Goal: Transaction & Acquisition: Purchase product/service

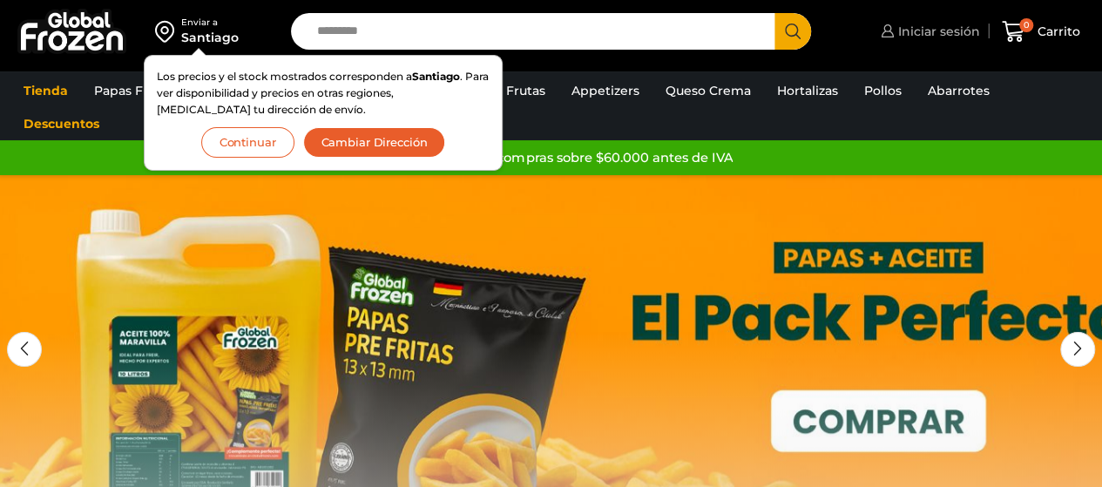
click at [936, 20] on link "Iniciar sesión" at bounding box center [929, 31] width 104 height 35
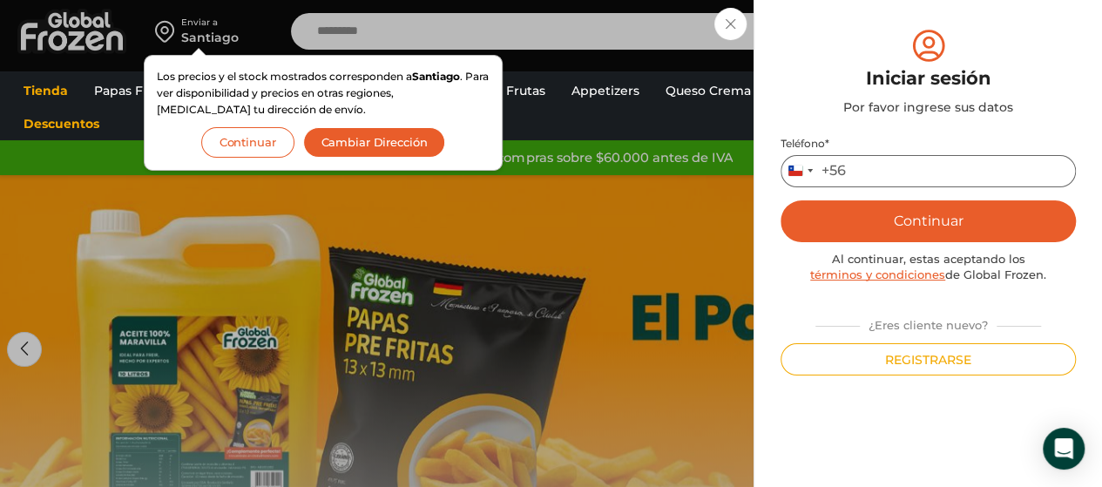
click at [883, 173] on input "Teléfono *" at bounding box center [928, 171] width 295 height 32
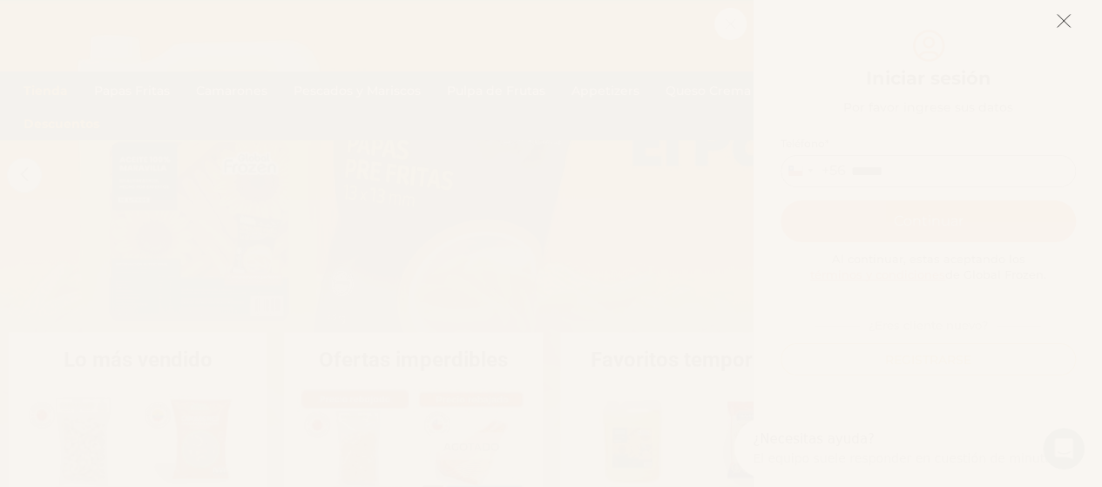
type input "******"
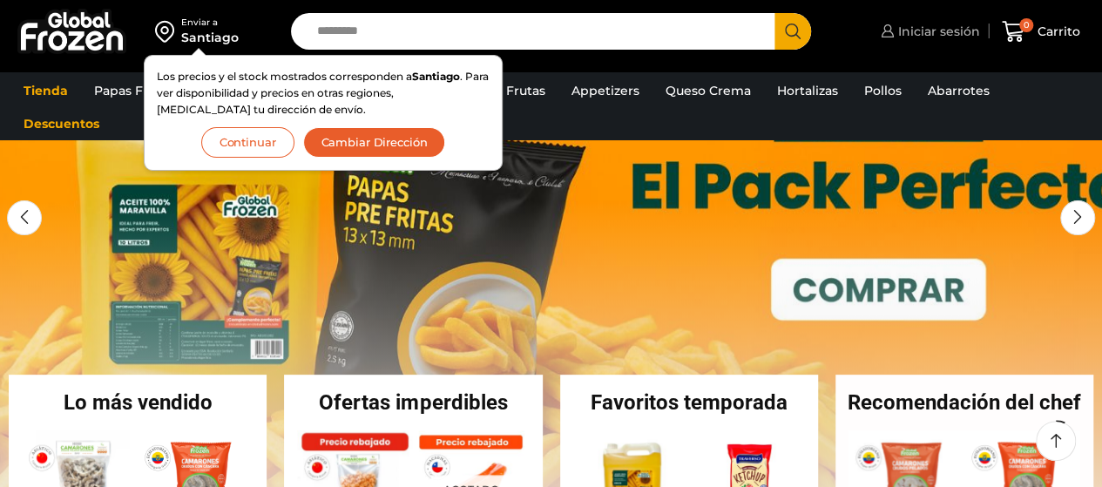
scroll to position [174, 0]
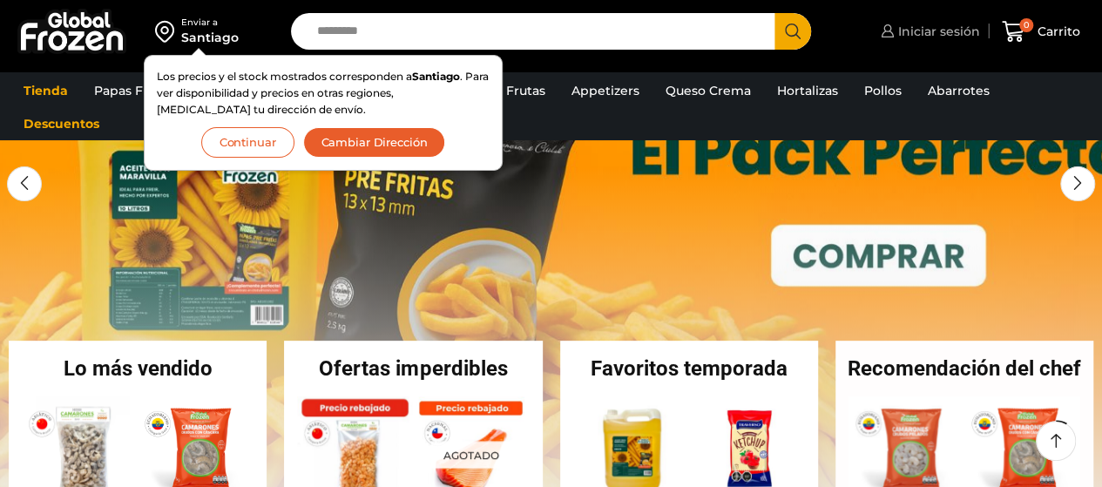
click at [909, 37] on span "Iniciar sesión" at bounding box center [937, 31] width 86 height 17
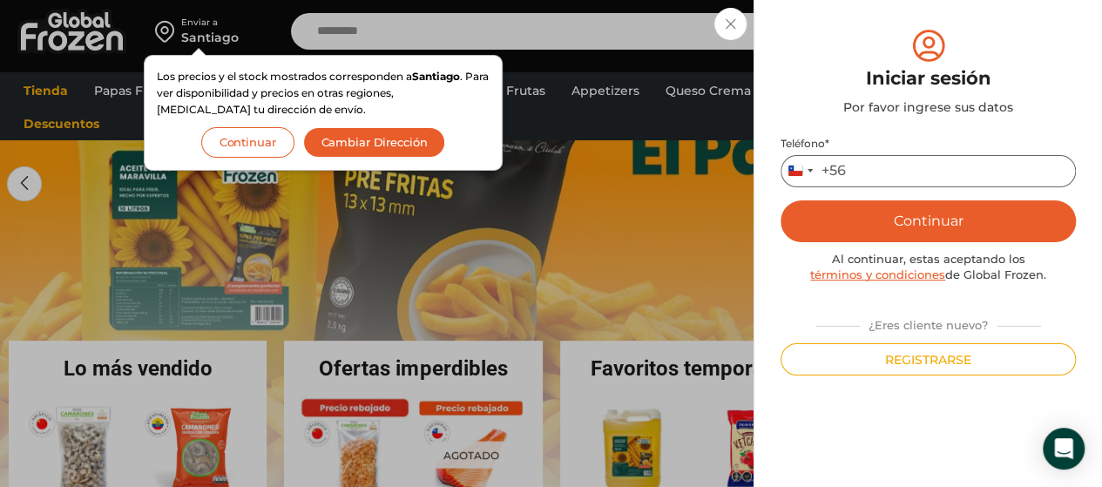
click at [897, 179] on input "Teléfono *" at bounding box center [928, 171] width 295 height 32
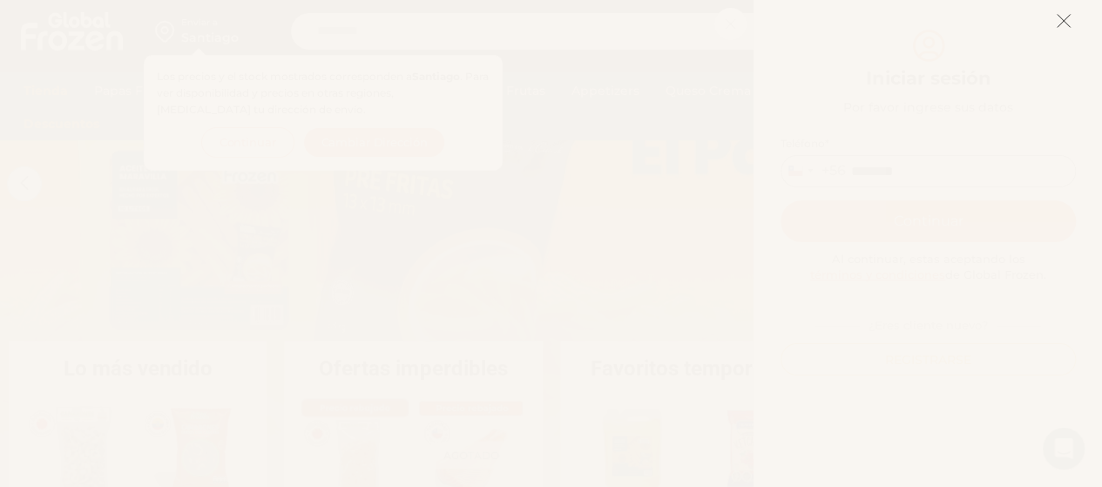
type input "********"
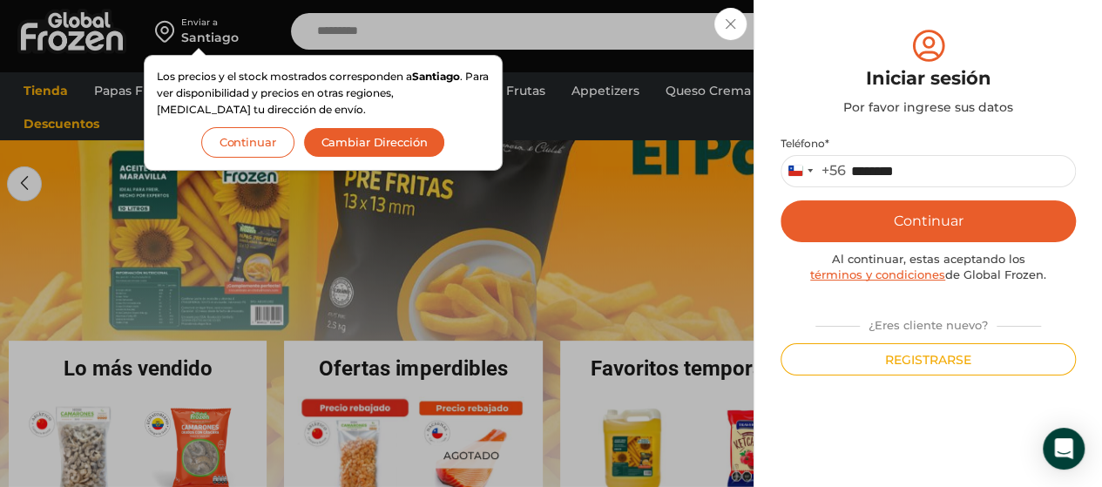
click at [875, 213] on button "Continuar" at bounding box center [928, 221] width 295 height 42
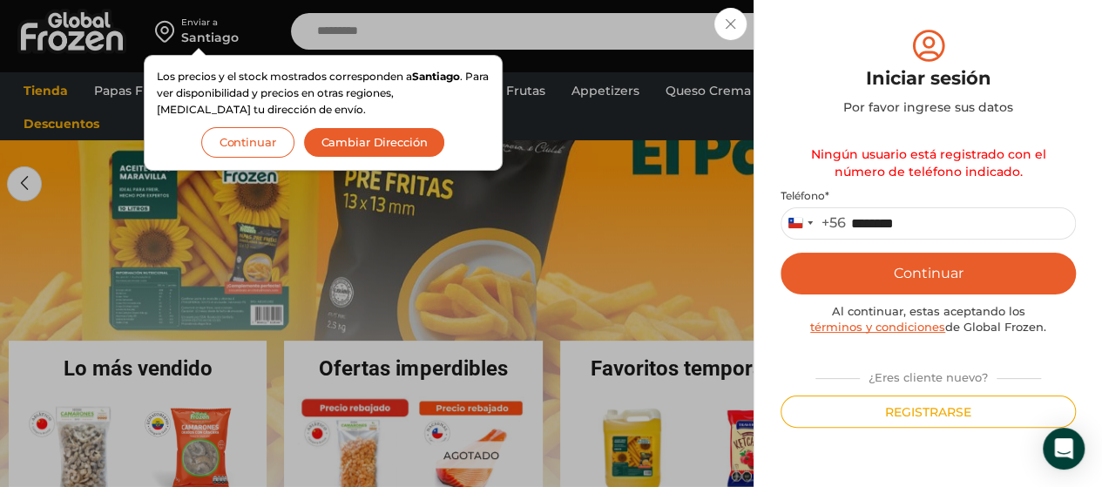
click at [877, 33] on div "Iniciar sesión Mi cuenta Login Register Iniciar sesión Por favor ingrese sus da…" at bounding box center [929, 31] width 104 height 35
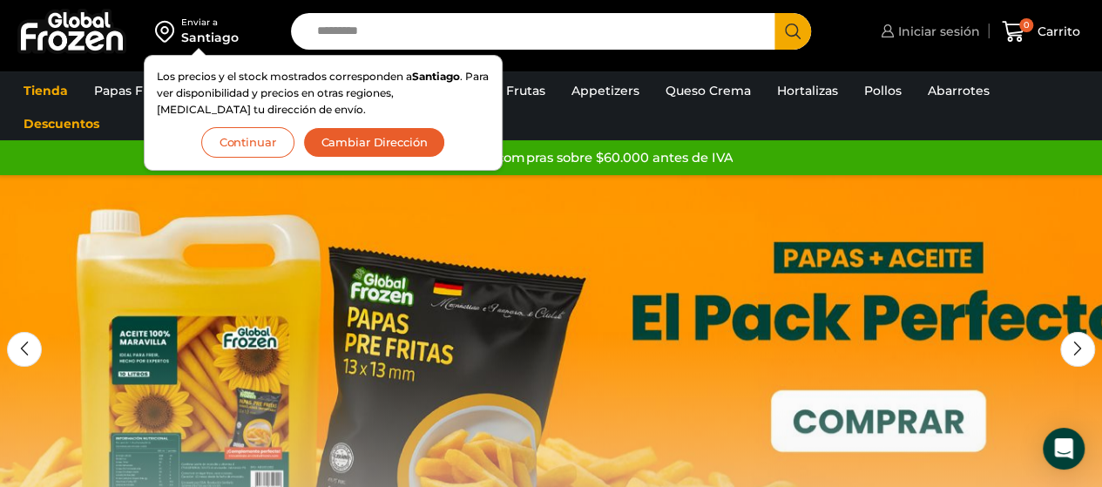
click at [913, 20] on link "Iniciar sesión" at bounding box center [929, 31] width 104 height 35
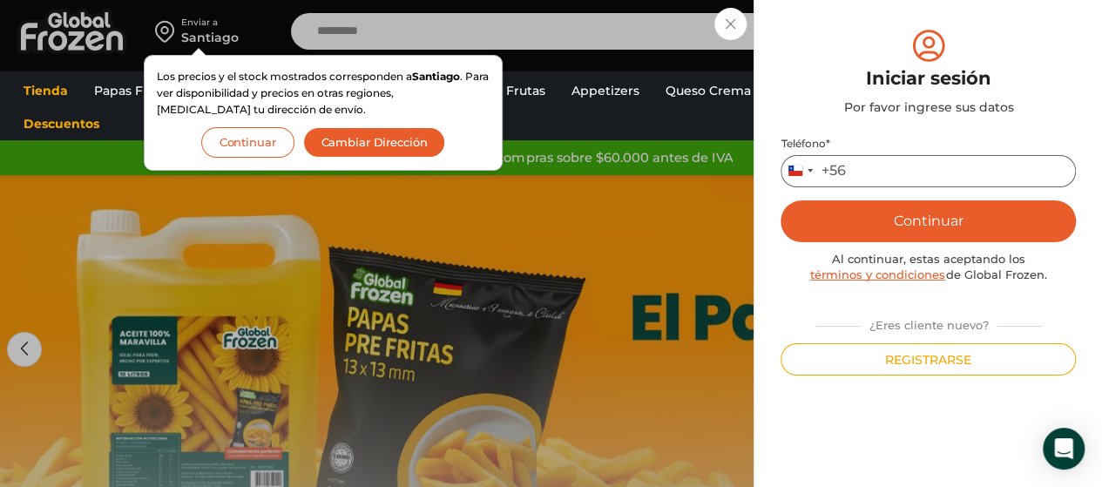
click at [948, 163] on input "Teléfono *" at bounding box center [928, 171] width 295 height 32
type input "*********"
click at [893, 217] on button "Continuar" at bounding box center [928, 221] width 295 height 42
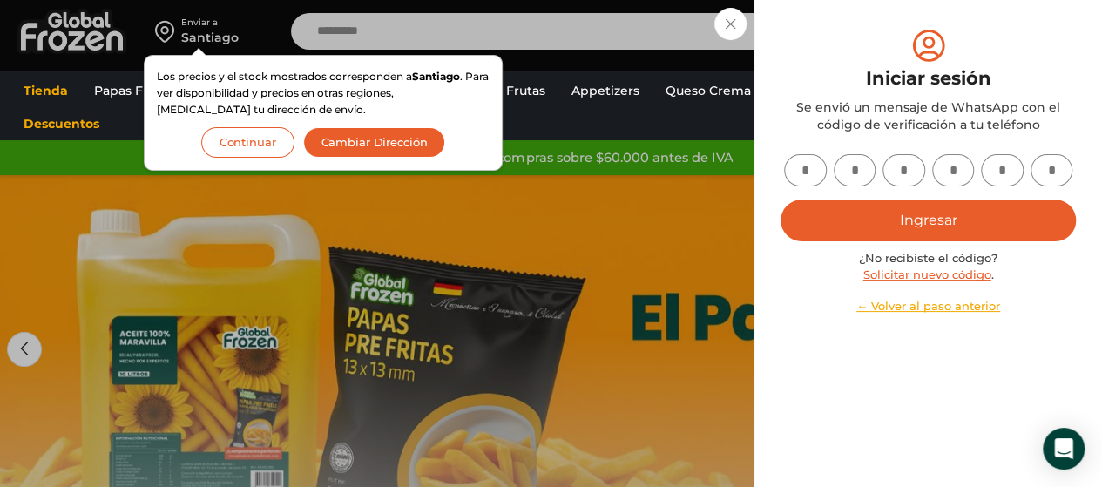
click at [809, 159] on input "text" at bounding box center [805, 170] width 43 height 32
type input "*"
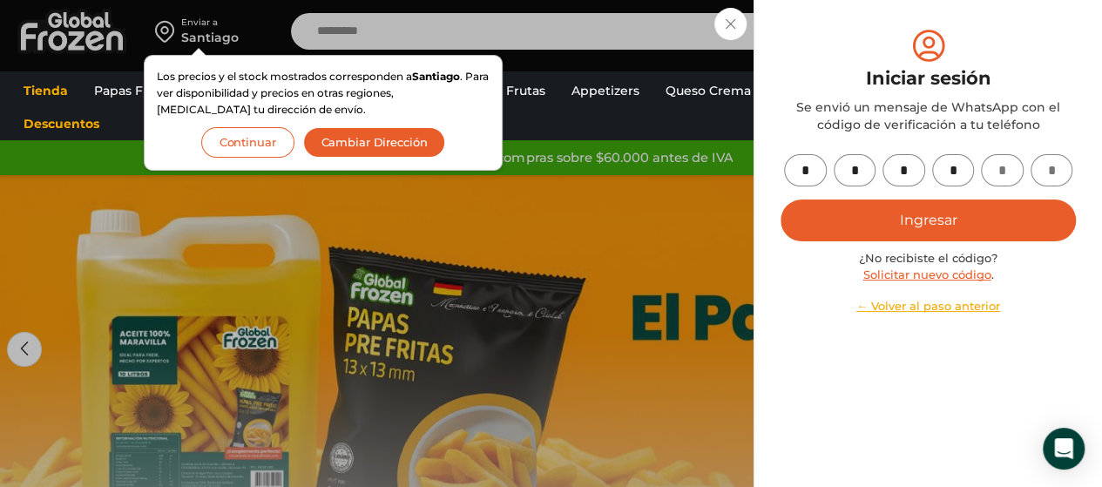
type input "*"
click at [907, 226] on button "Ingresar" at bounding box center [928, 221] width 295 height 42
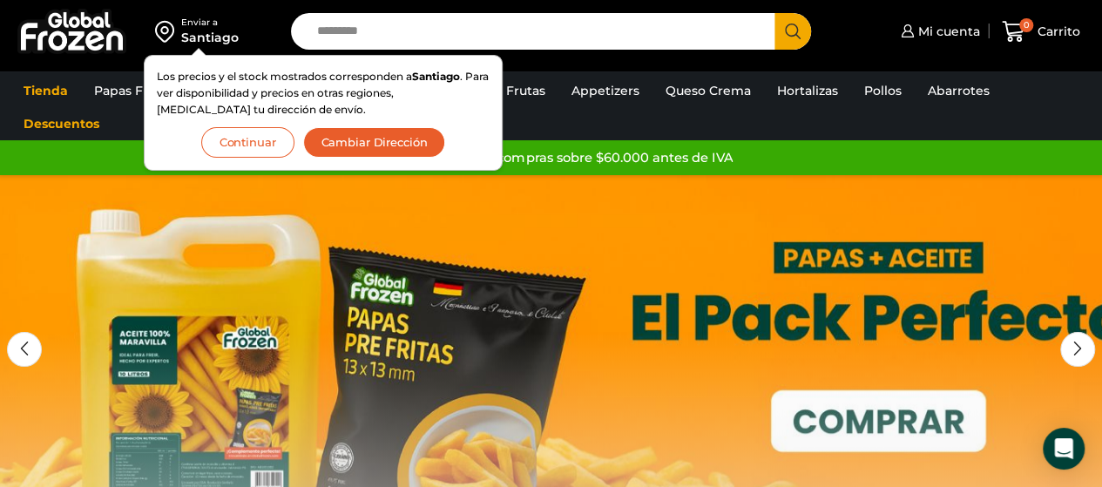
click at [242, 146] on button "Continuar" at bounding box center [247, 142] width 93 height 30
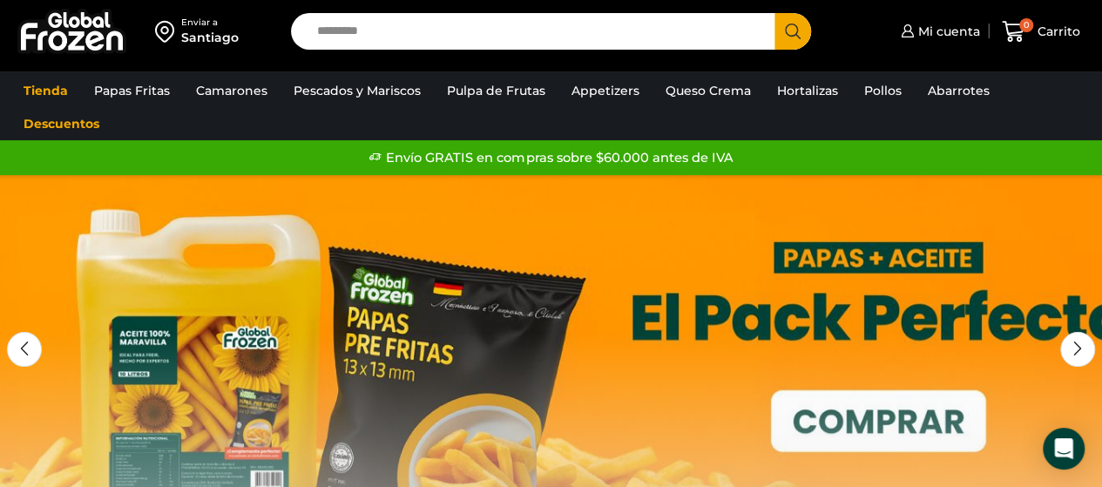
click at [403, 42] on input "Search input" at bounding box center [537, 31] width 458 height 37
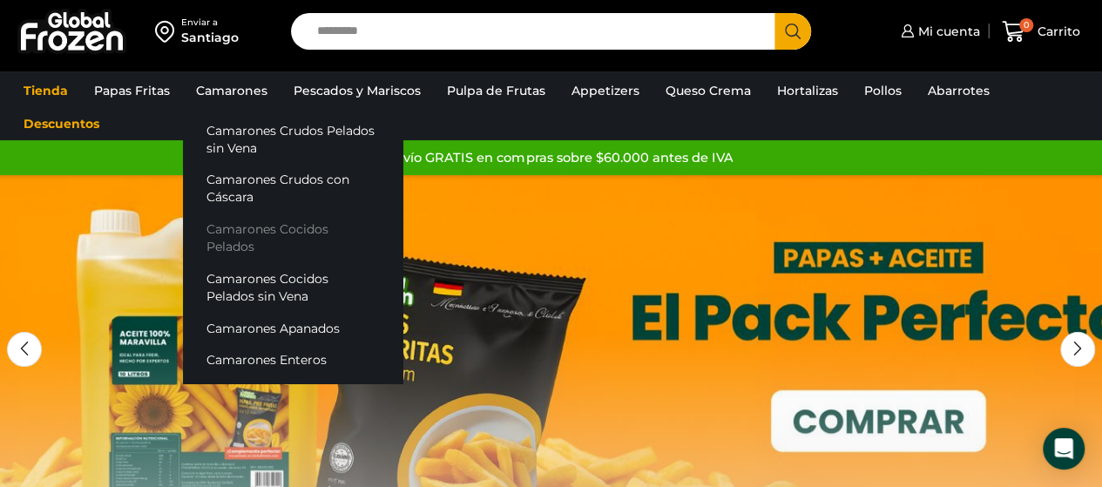
click at [261, 231] on link "Camarones Cocidos Pelados" at bounding box center [293, 238] width 220 height 50
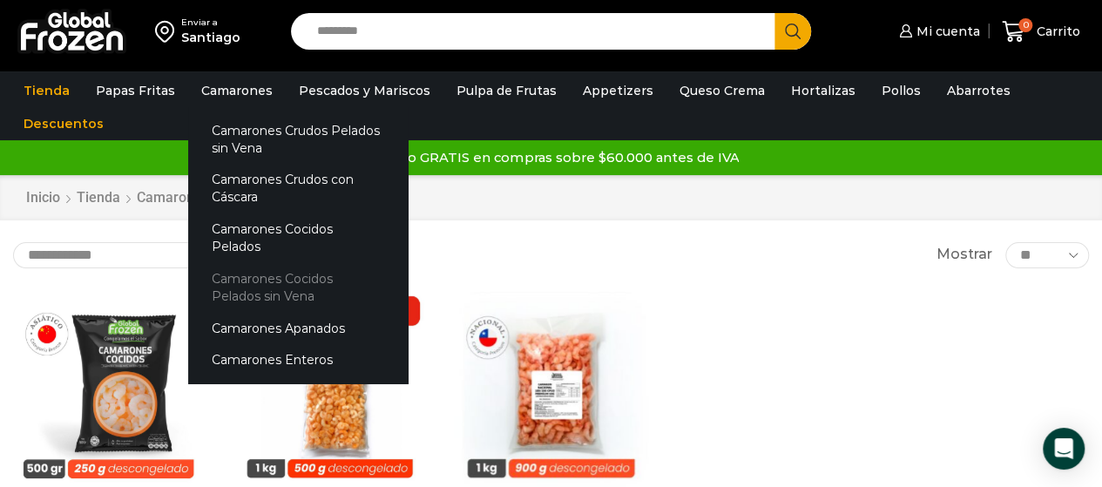
click at [240, 263] on link "Camarones Cocidos Pelados sin Vena" at bounding box center [298, 288] width 220 height 50
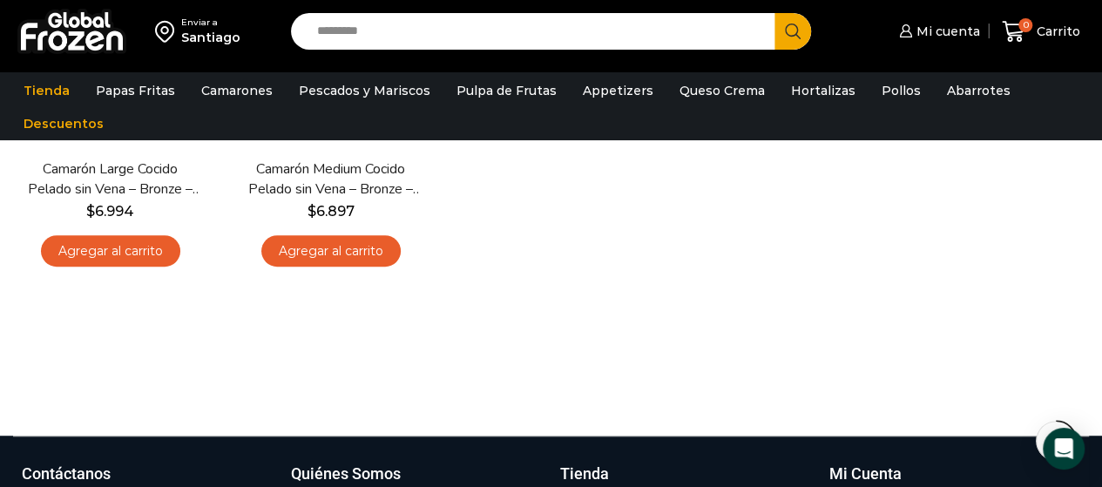
scroll to position [174, 0]
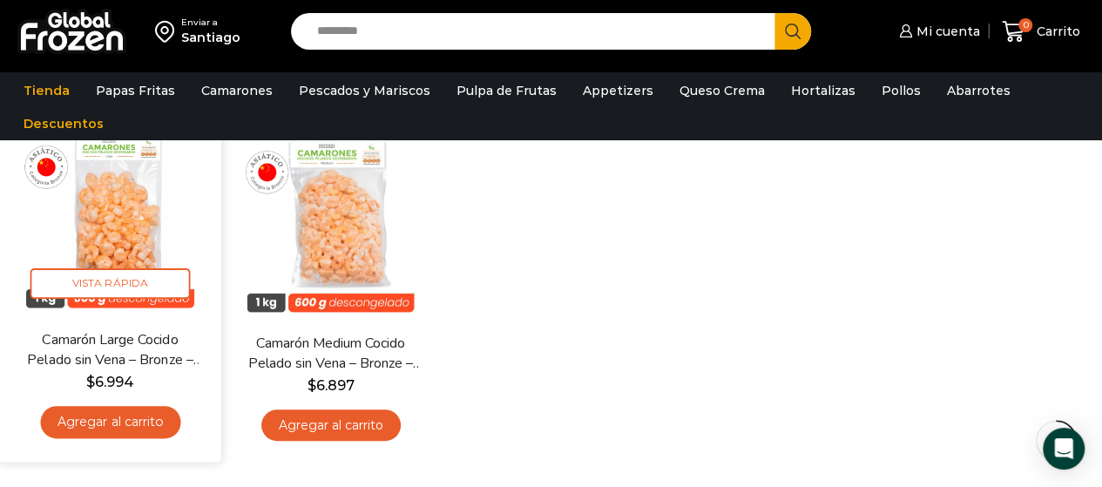
click at [118, 423] on link "Agregar al carrito" at bounding box center [110, 422] width 140 height 32
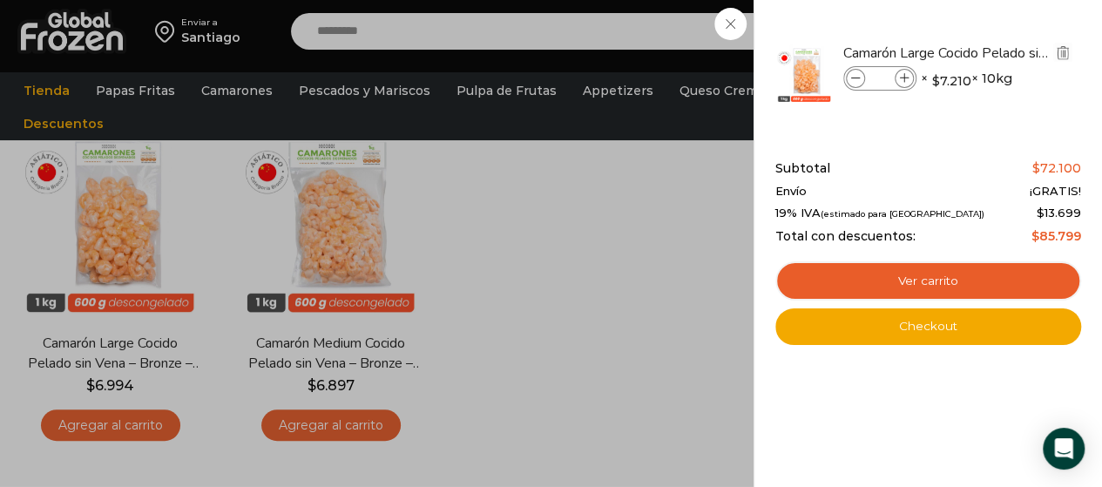
click at [902, 80] on icon at bounding box center [905, 79] width 10 height 10
type input "*"
click at [856, 78] on icon at bounding box center [856, 79] width 10 height 10
type input "*"
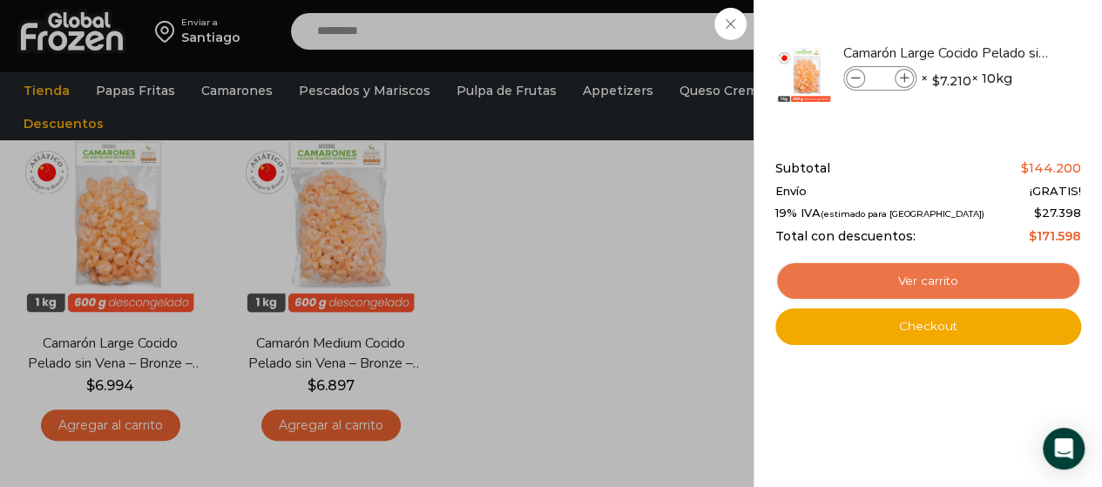
click at [904, 281] on link "Ver carrito" at bounding box center [928, 281] width 306 height 40
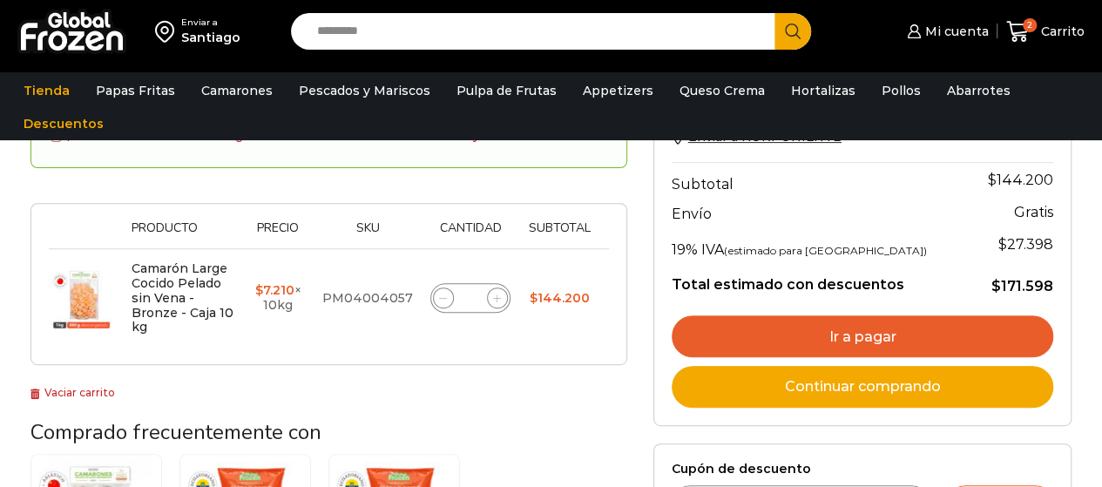
scroll to position [349, 0]
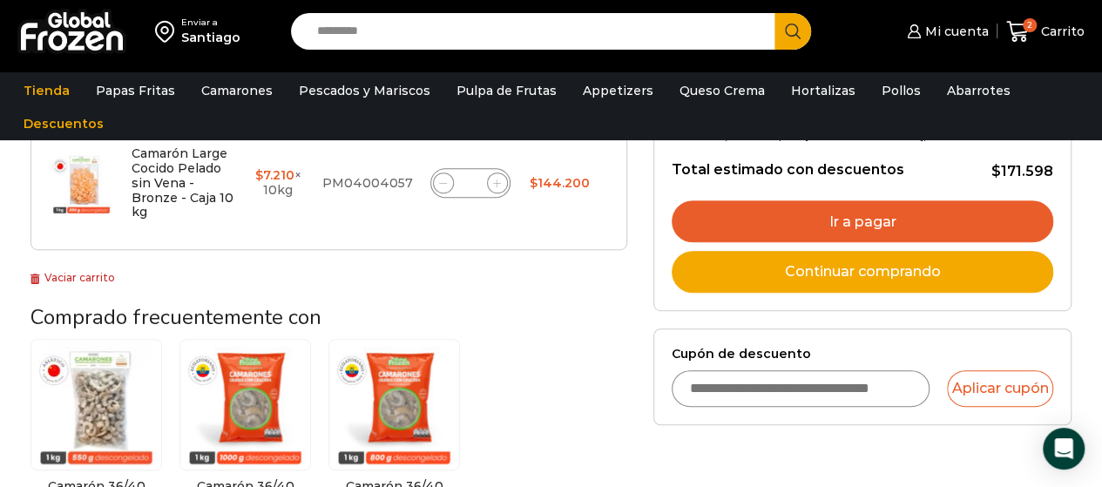
click at [760, 382] on input "Cupón de descuento" at bounding box center [801, 388] width 259 height 37
type input "******"
click at [967, 363] on div "Cupón de descuento ****** Aplicar cupón" at bounding box center [863, 377] width 382 height 60
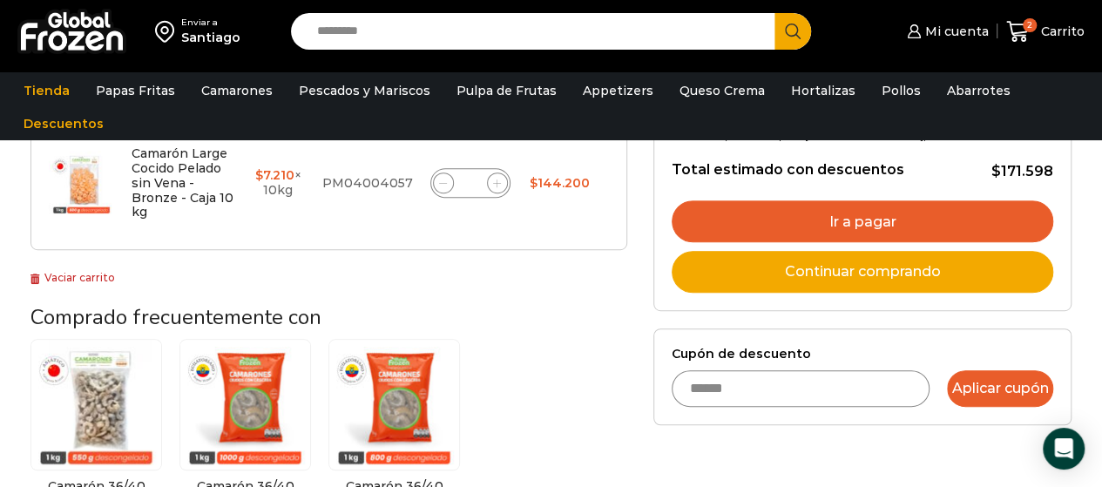
click at [973, 372] on button "Aplicar cupón" at bounding box center [1000, 388] width 106 height 37
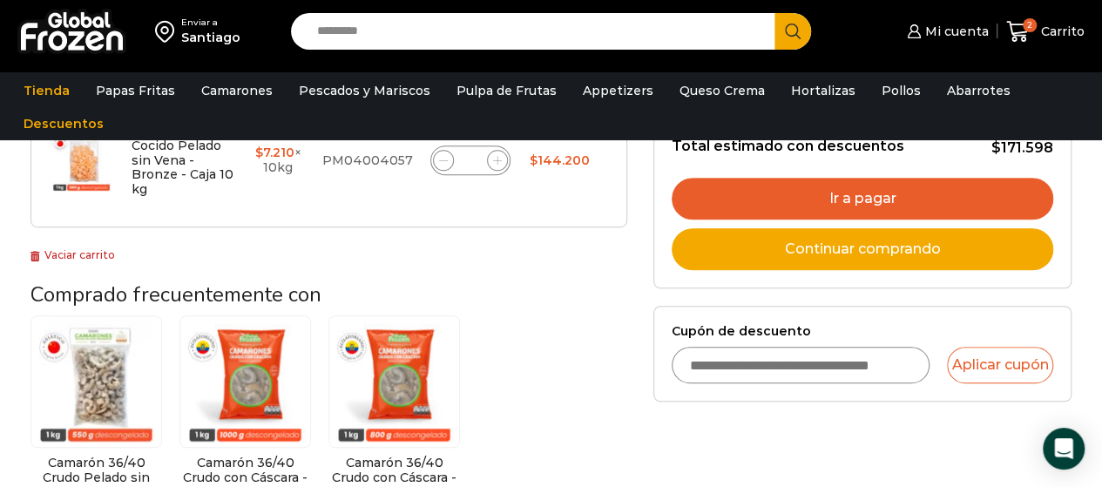
scroll to position [349, 0]
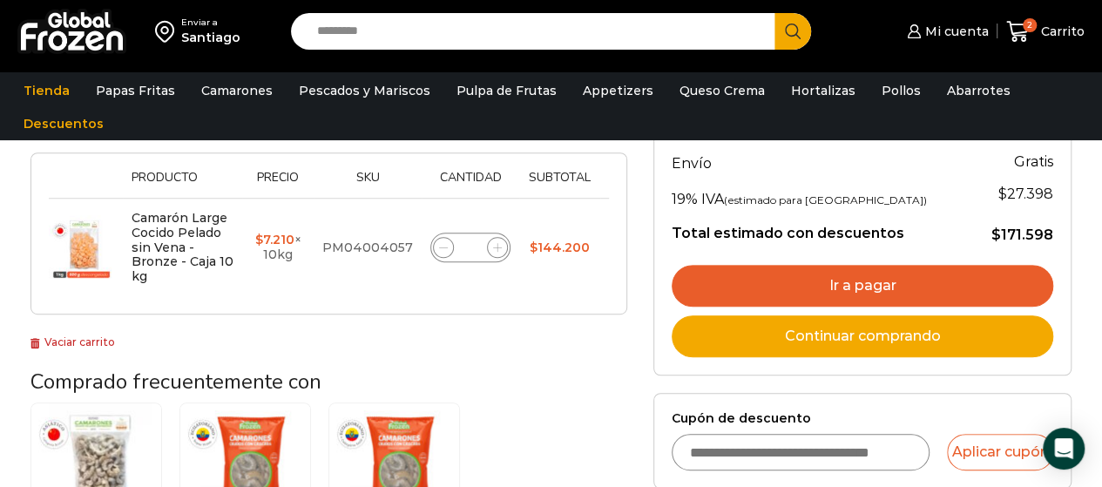
click at [861, 278] on link "Ir a pagar" at bounding box center [863, 286] width 382 height 42
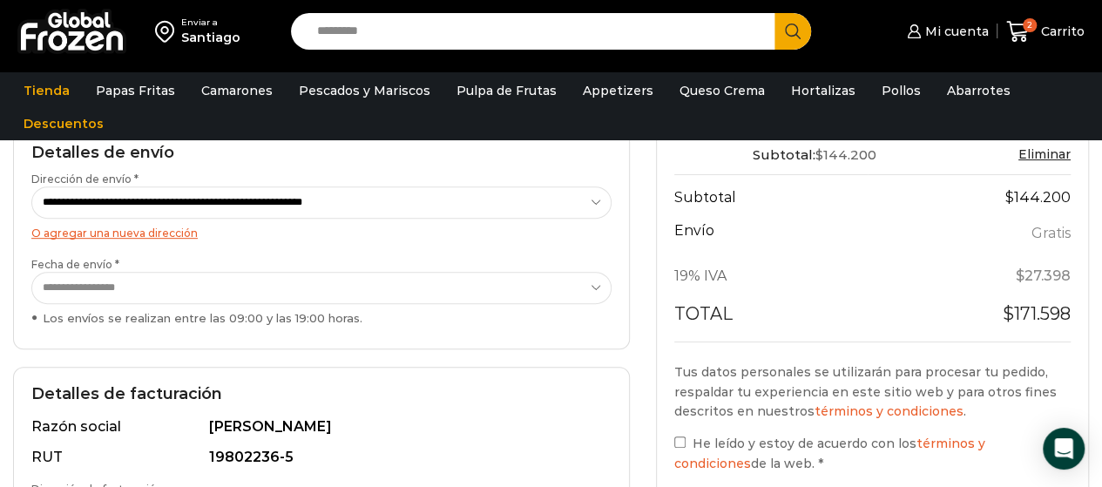
scroll to position [349, 0]
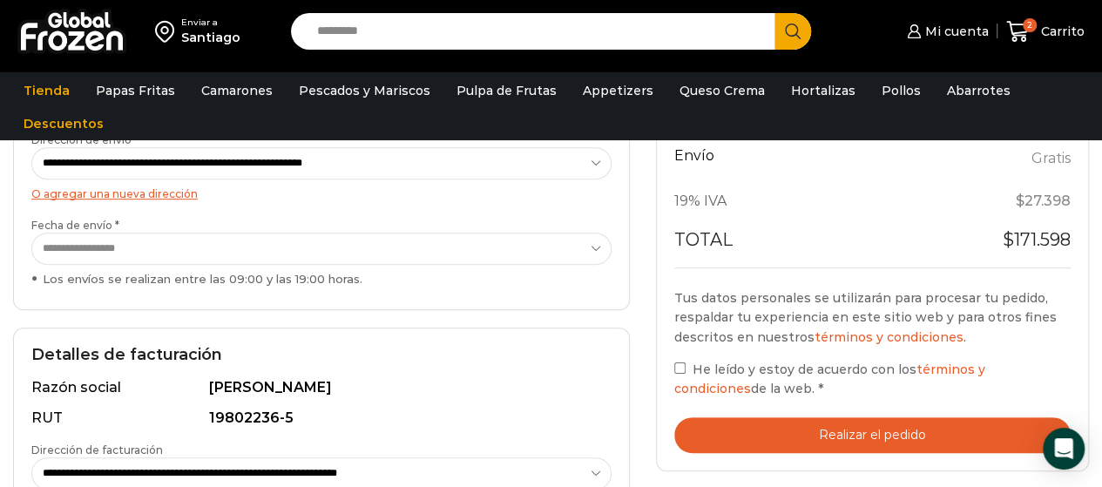
click at [749, 424] on button "Realizar el pedido" at bounding box center [872, 435] width 396 height 36
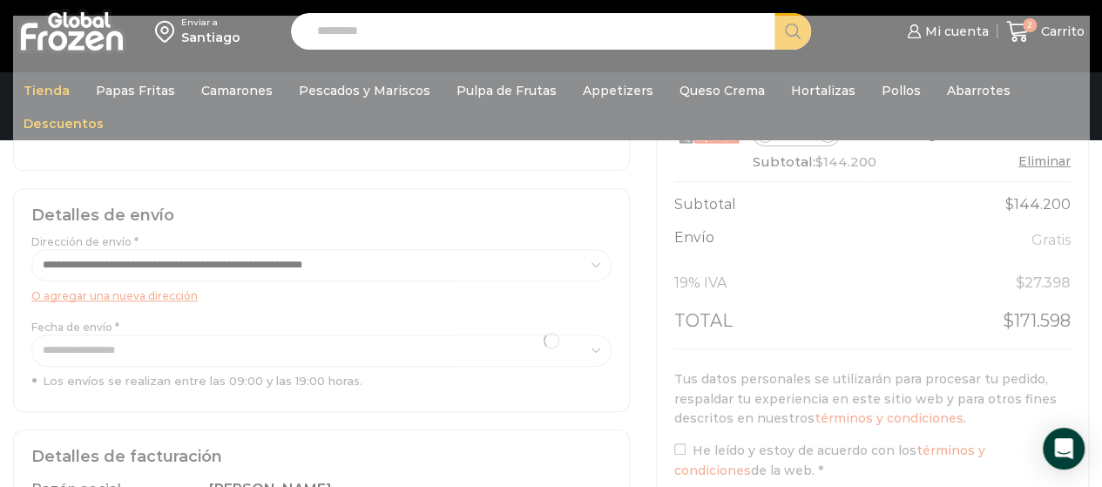
scroll to position [261, 0]
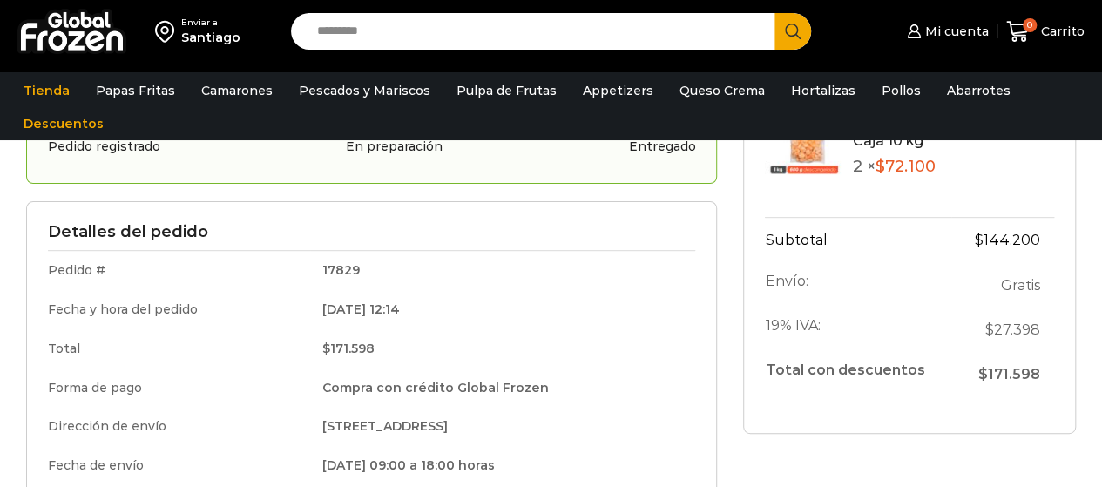
scroll to position [174, 0]
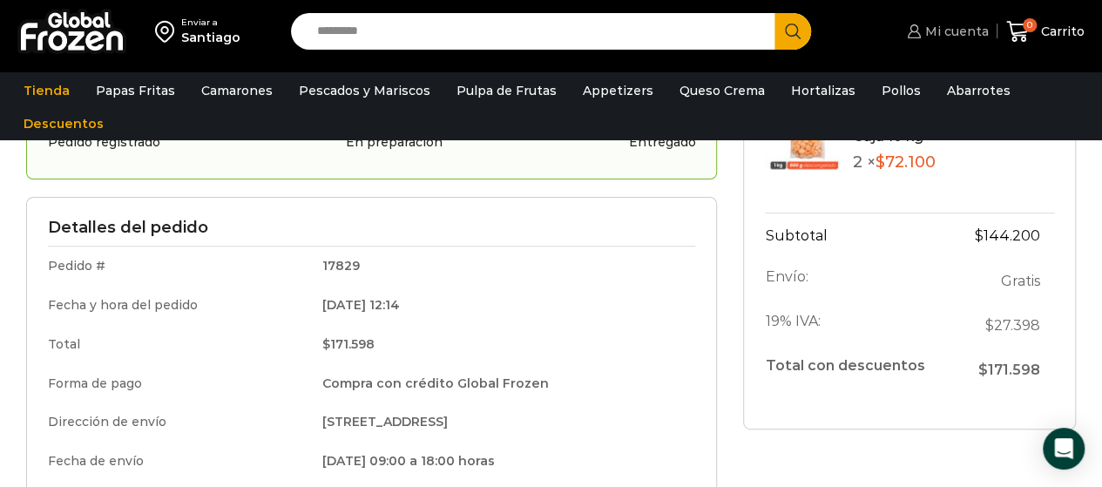
click at [977, 29] on span "Mi cuenta" at bounding box center [955, 31] width 68 height 17
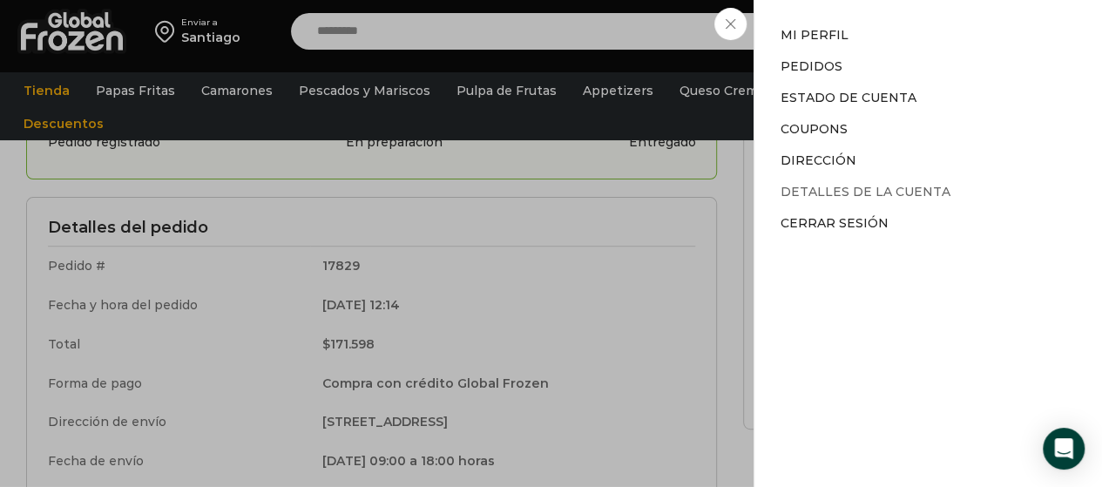
click at [813, 189] on link "Detalles de la cuenta" at bounding box center [866, 192] width 170 height 16
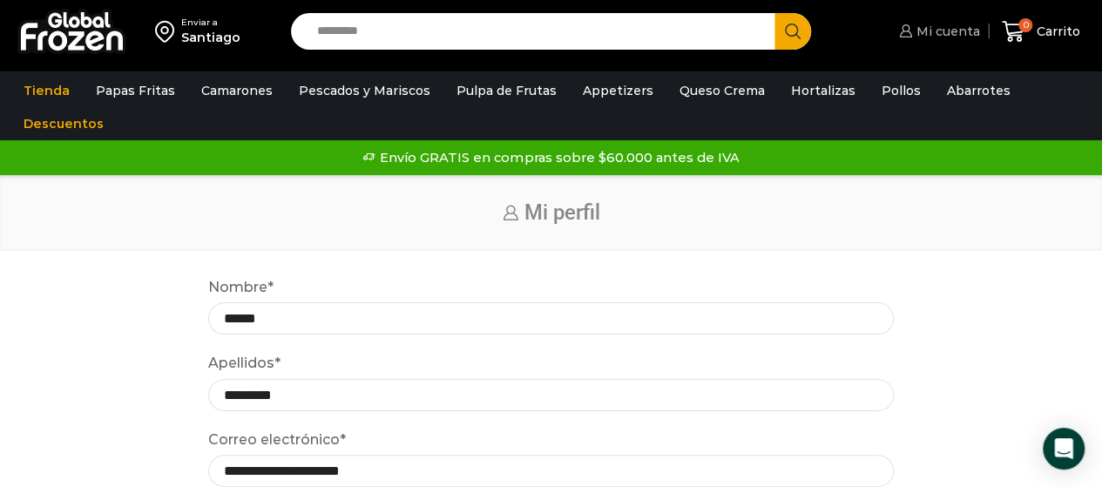
click at [925, 29] on span "Mi cuenta" at bounding box center [946, 31] width 68 height 17
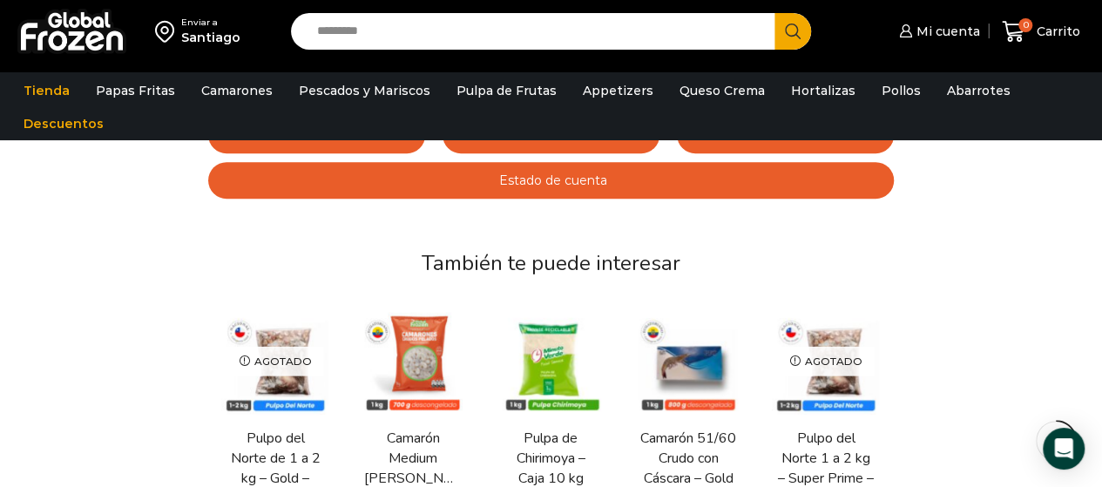
scroll to position [174, 0]
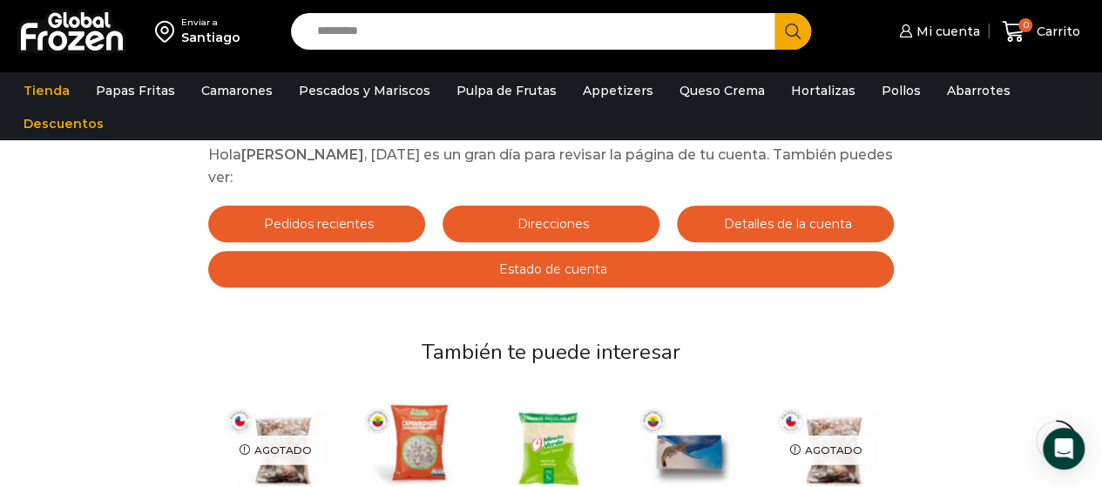
click at [613, 267] on link "Estado de cuenta" at bounding box center [551, 269] width 686 height 37
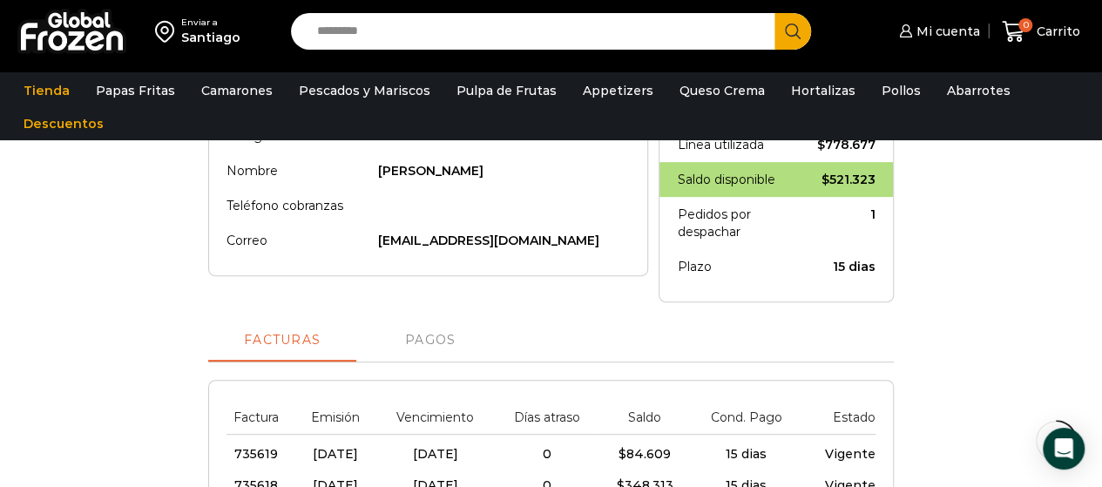
scroll to position [261, 0]
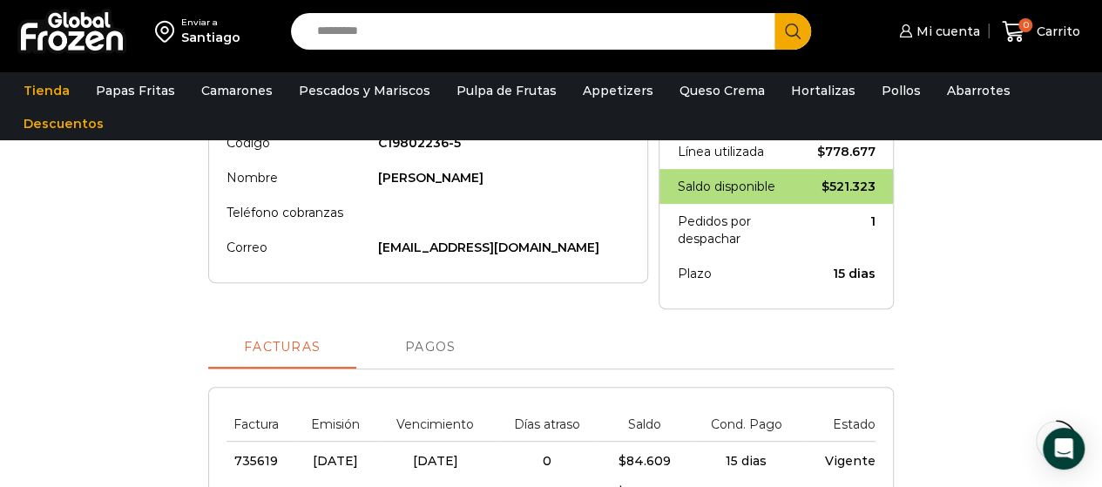
click at [413, 360] on link "Pagos" at bounding box center [430, 348] width 148 height 42
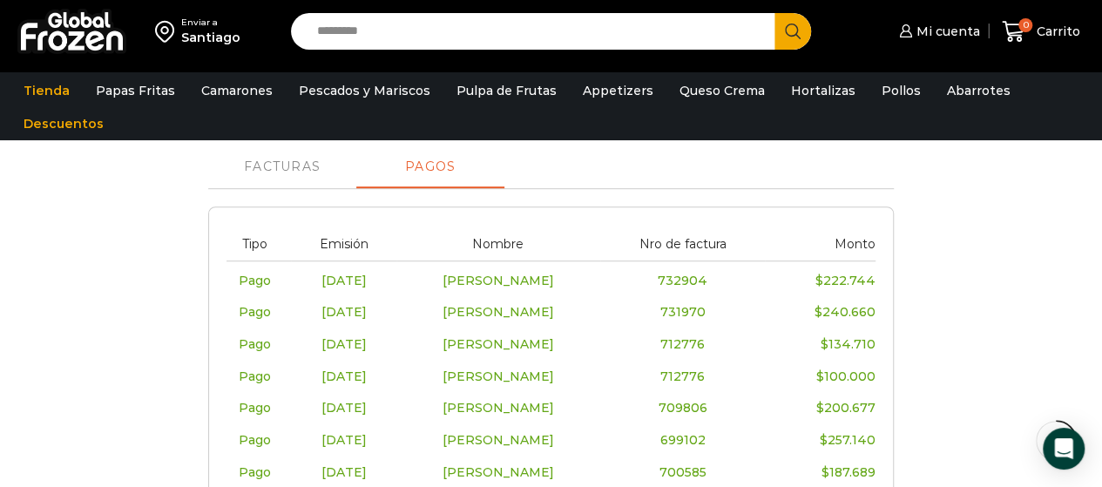
scroll to position [436, 0]
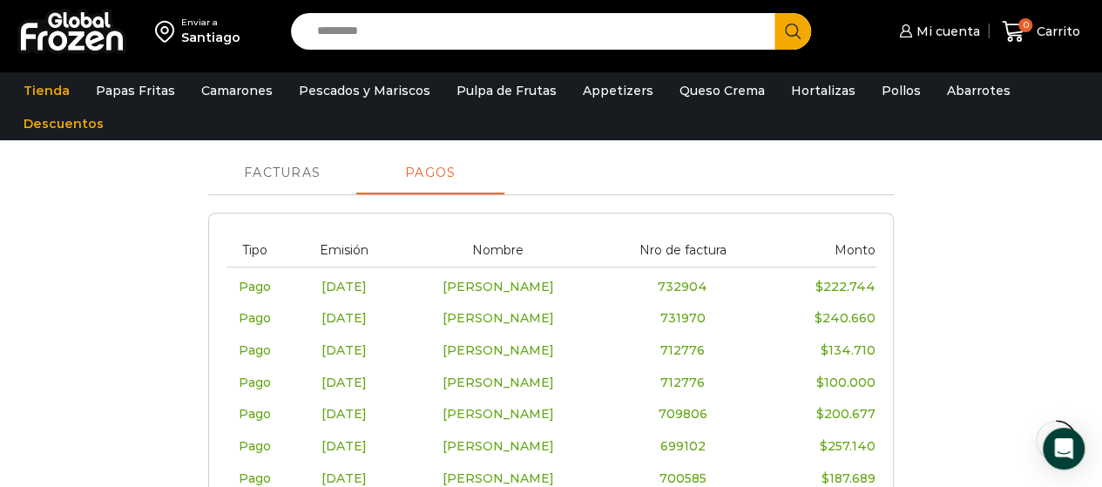
click at [305, 184] on link "Facturas" at bounding box center [282, 173] width 148 height 42
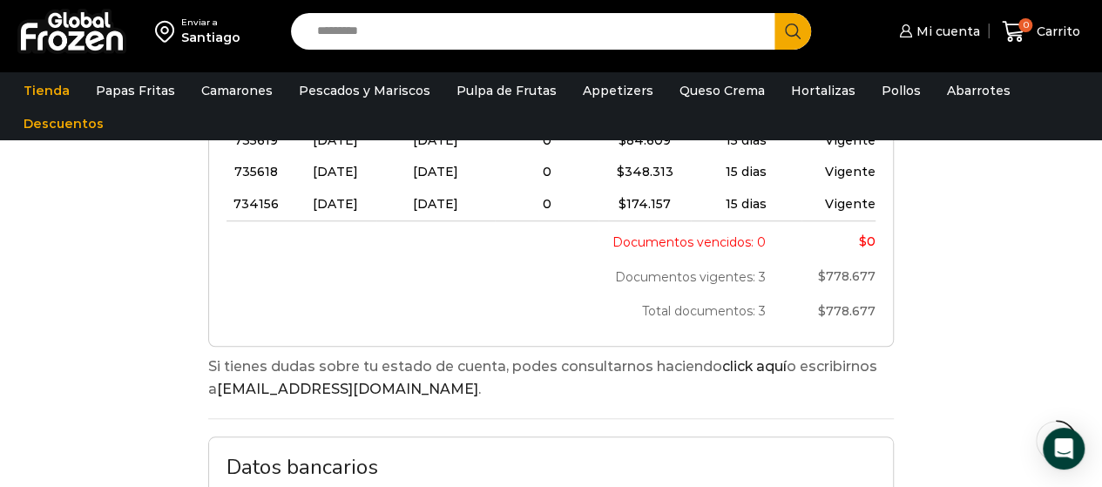
scroll to position [610, 0]
